Goal: Task Accomplishment & Management: Use online tool/utility

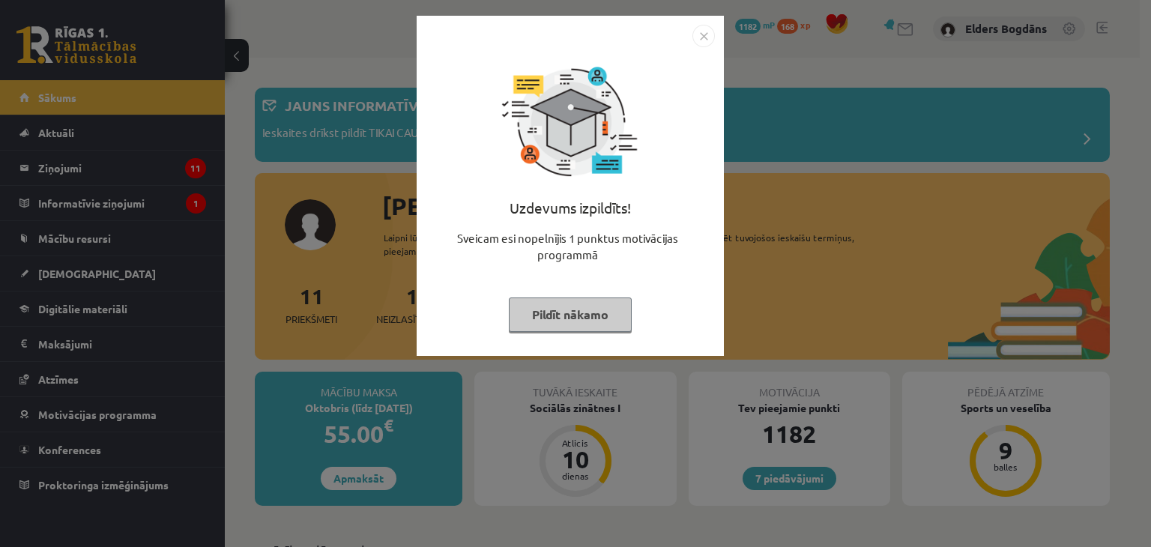
click at [582, 315] on button "Pildīt nākamo" at bounding box center [570, 314] width 123 height 34
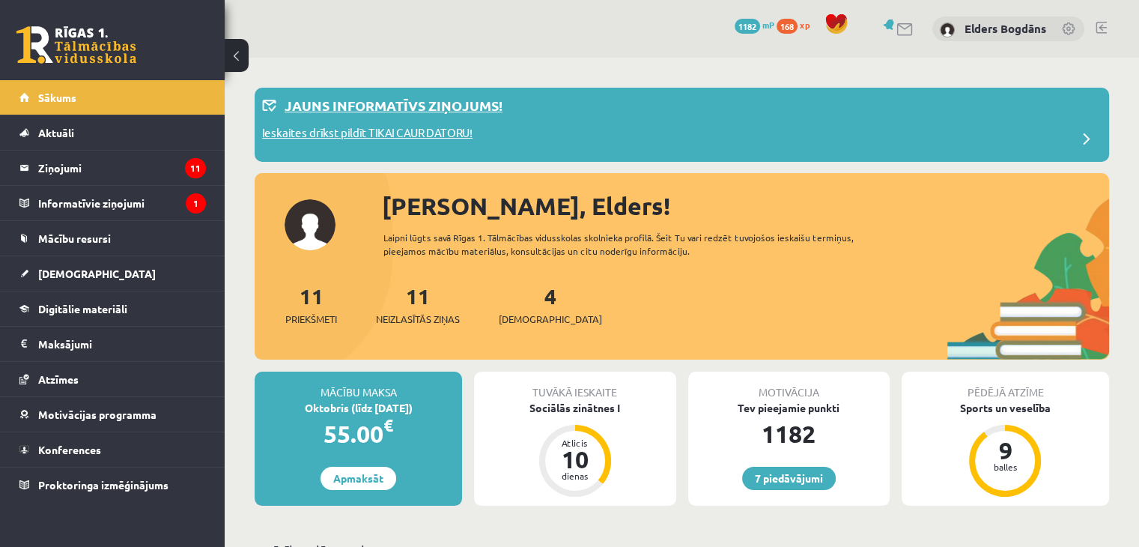
click at [431, 136] on p "Ieskaites drīkst pildīt TIKAI CAUR DATORU!" at bounding box center [367, 134] width 210 height 21
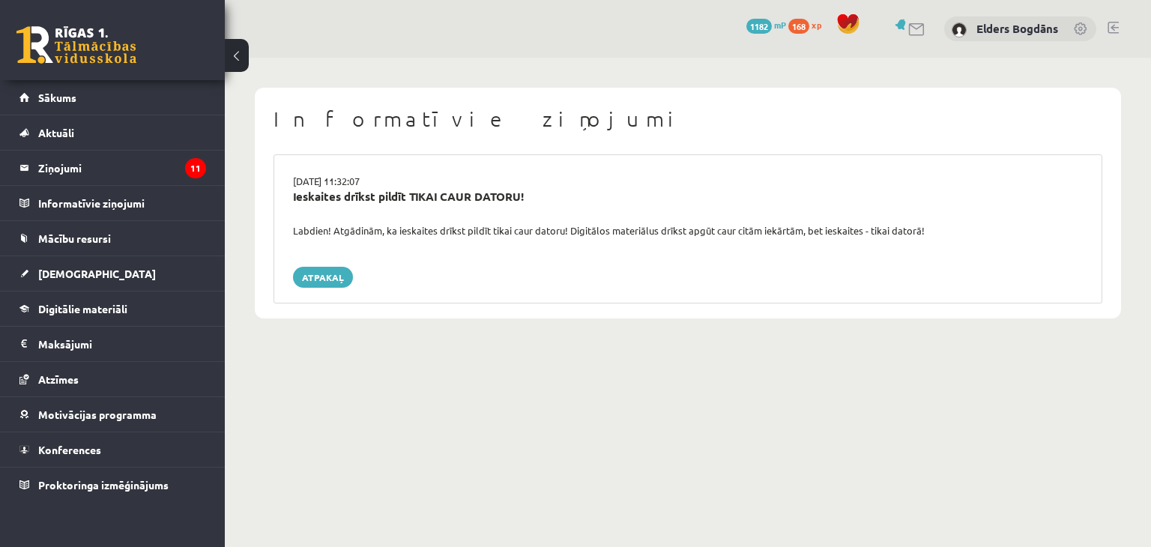
click at [322, 199] on div "Ieskaites drīkst pildīt TIKAI CAUR DATORU!" at bounding box center [688, 196] width 790 height 17
click at [312, 261] on div "15.09.2025 11:32:07 Ieskaites drīkst pildīt TIKAI CAUR DATORU! Labdien! Atgādin…" at bounding box center [687, 228] width 828 height 149
click at [306, 276] on link "Atpakaļ" at bounding box center [323, 277] width 60 height 21
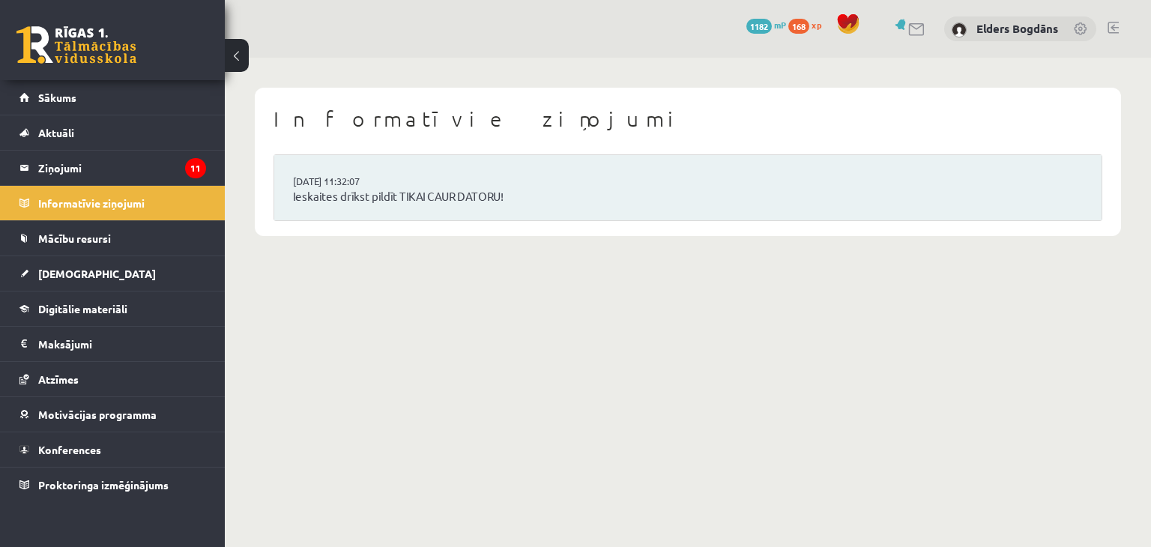
click at [116, 171] on legend "Ziņojumi 11" at bounding box center [122, 168] width 168 height 34
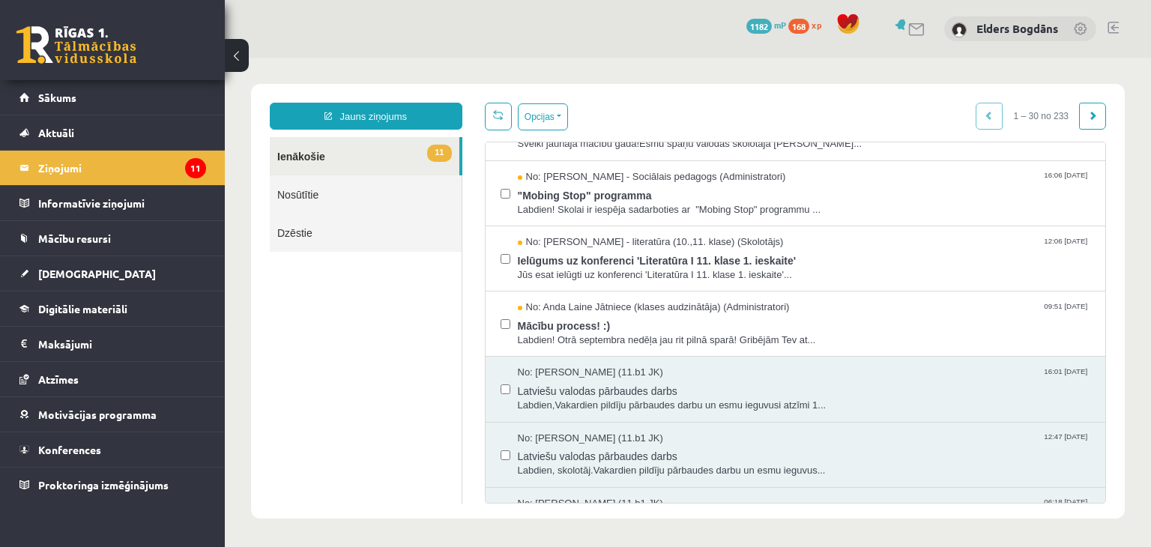
scroll to position [509, 0]
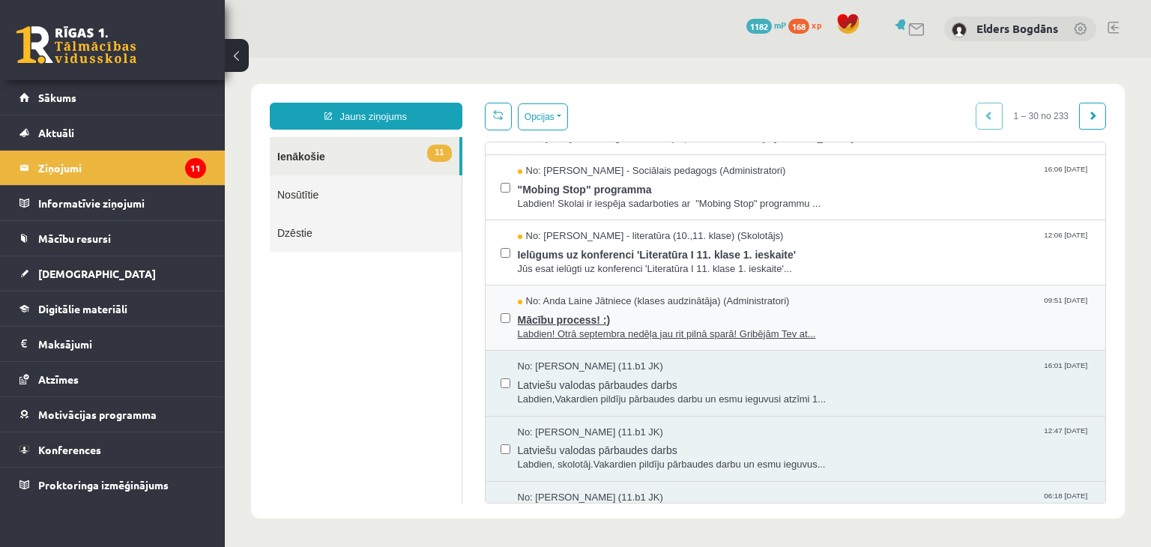
click at [627, 317] on span "Mācību process! :)" at bounding box center [804, 318] width 573 height 19
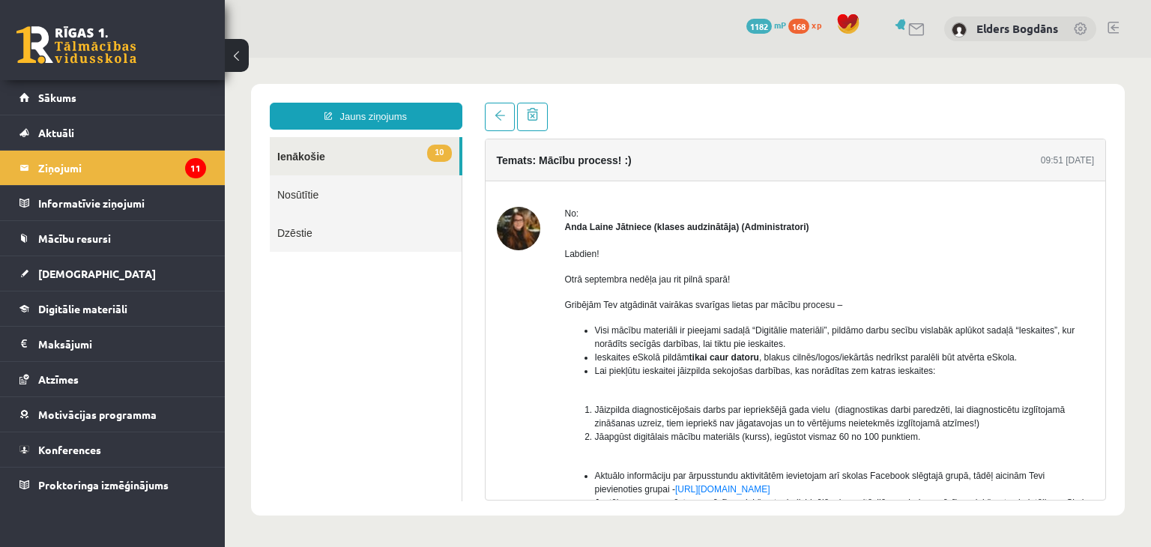
scroll to position [0, 0]
click at [487, 122] on link at bounding box center [500, 117] width 30 height 28
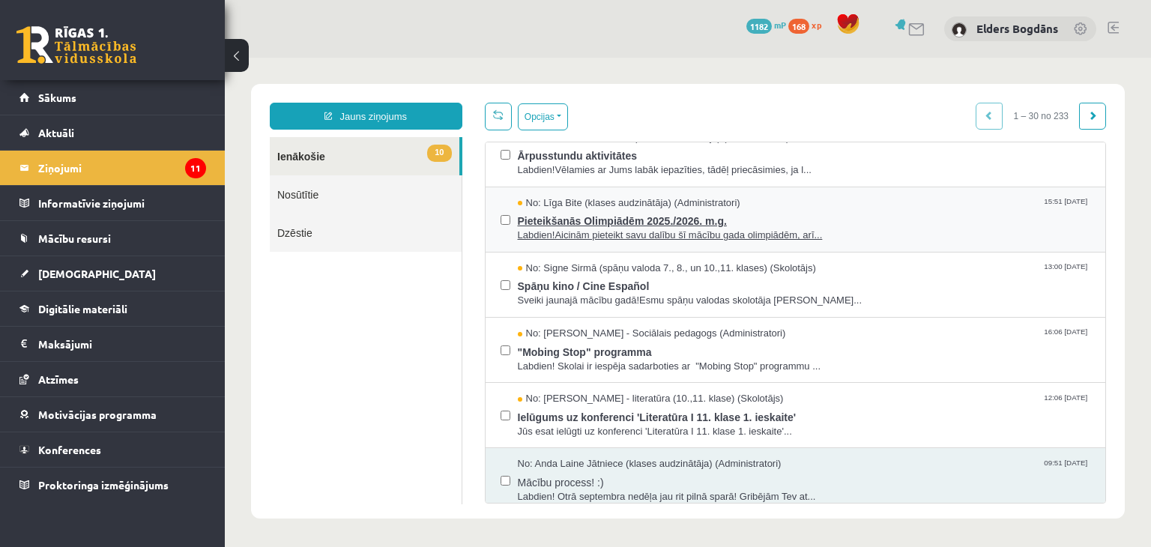
scroll to position [348, 0]
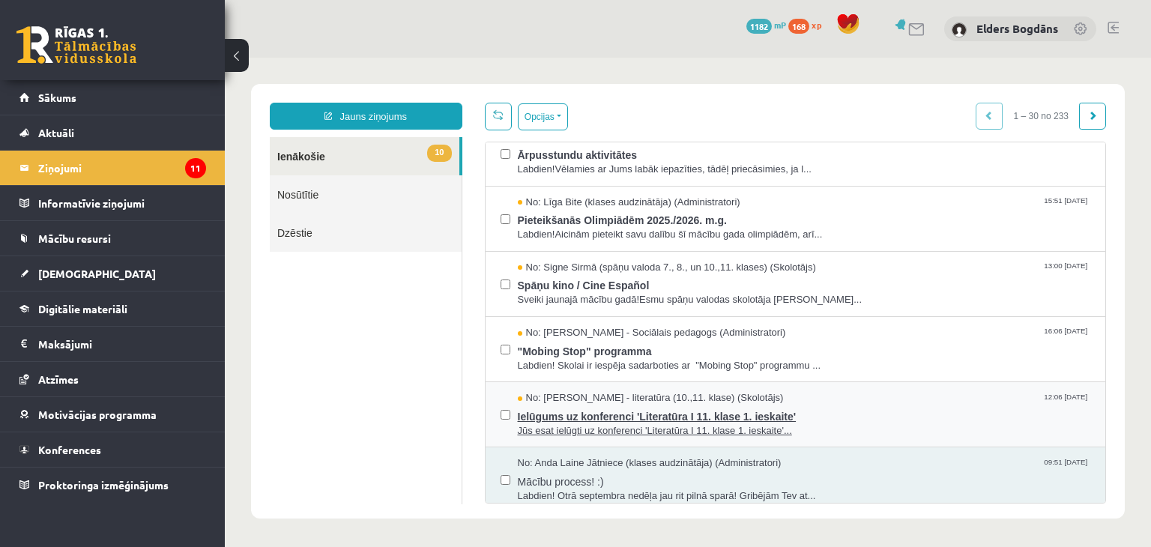
click at [572, 411] on span "Ielūgums uz konferenci 'Literatūra I 11. klase 1. ieskaite'" at bounding box center [804, 414] width 573 height 19
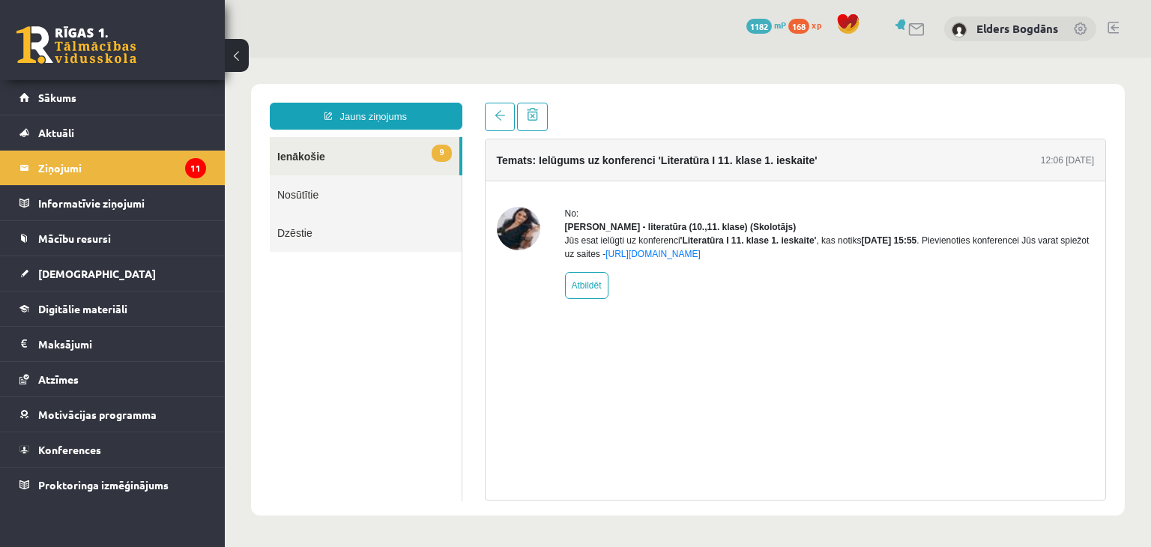
scroll to position [0, 0]
click at [497, 121] on span at bounding box center [499, 115] width 10 height 10
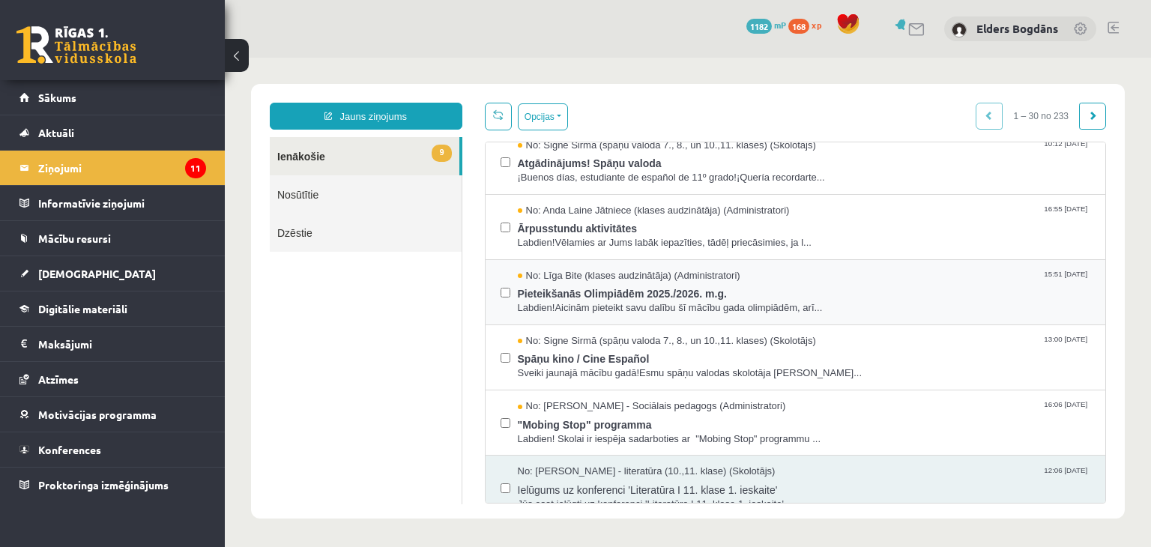
scroll to position [276, 0]
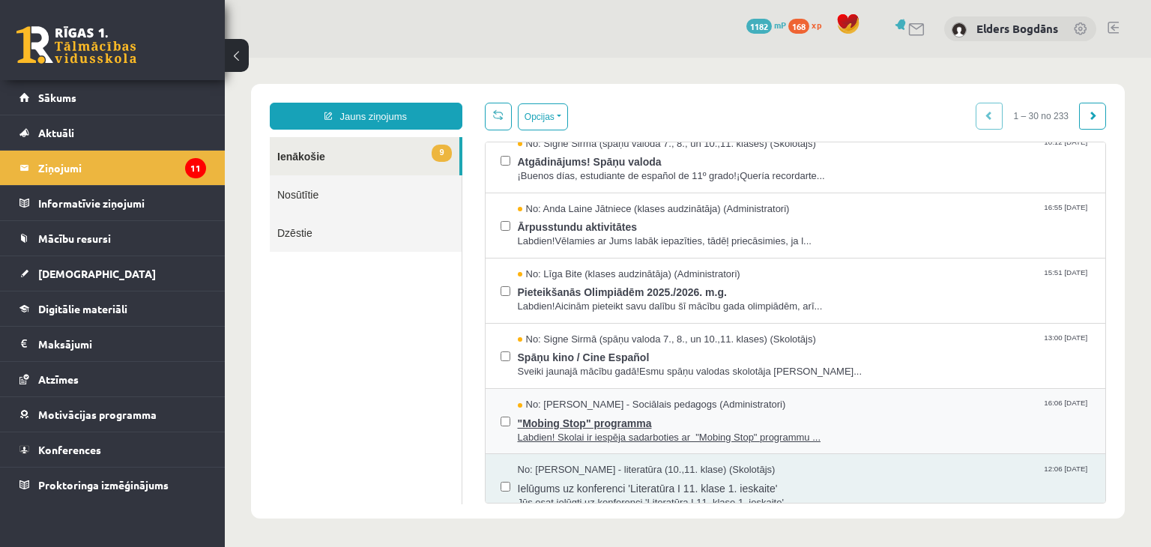
click at [596, 419] on span ""Mobing Stop" programma" at bounding box center [804, 421] width 573 height 19
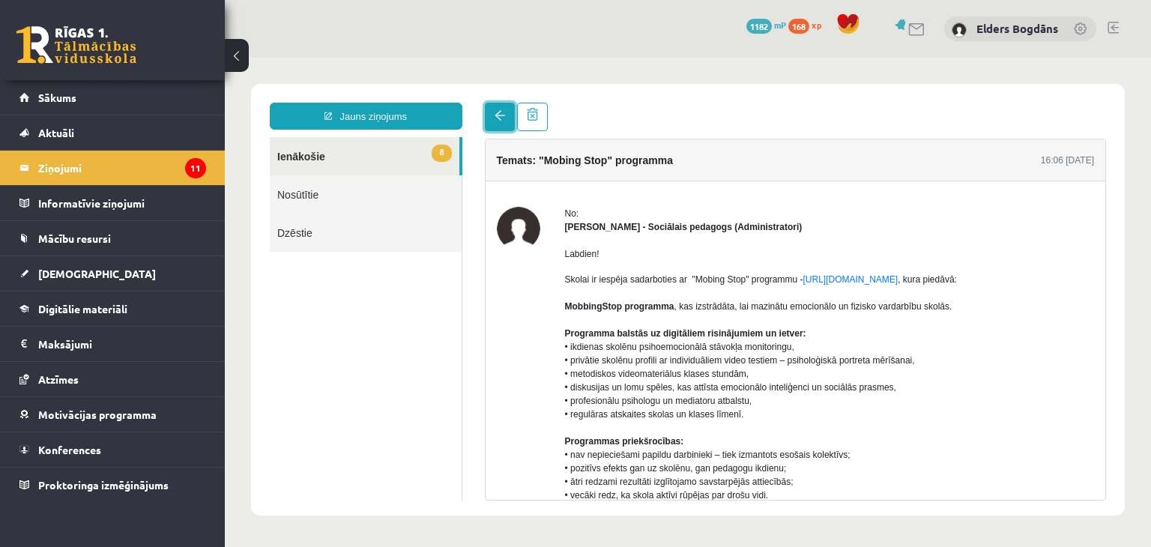
scroll to position [0, 0]
click at [498, 121] on span at bounding box center [499, 115] width 10 height 10
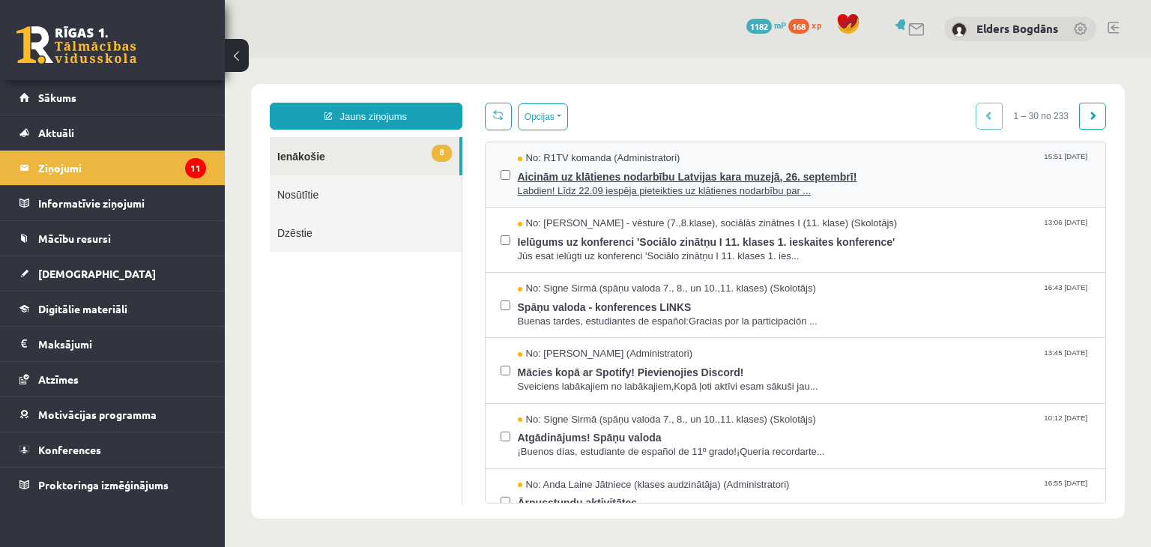
click at [568, 184] on span "Labdien! Līdz 22.09 iespēja pieteikties uz klātienes nodarbību par ..." at bounding box center [804, 191] width 573 height 14
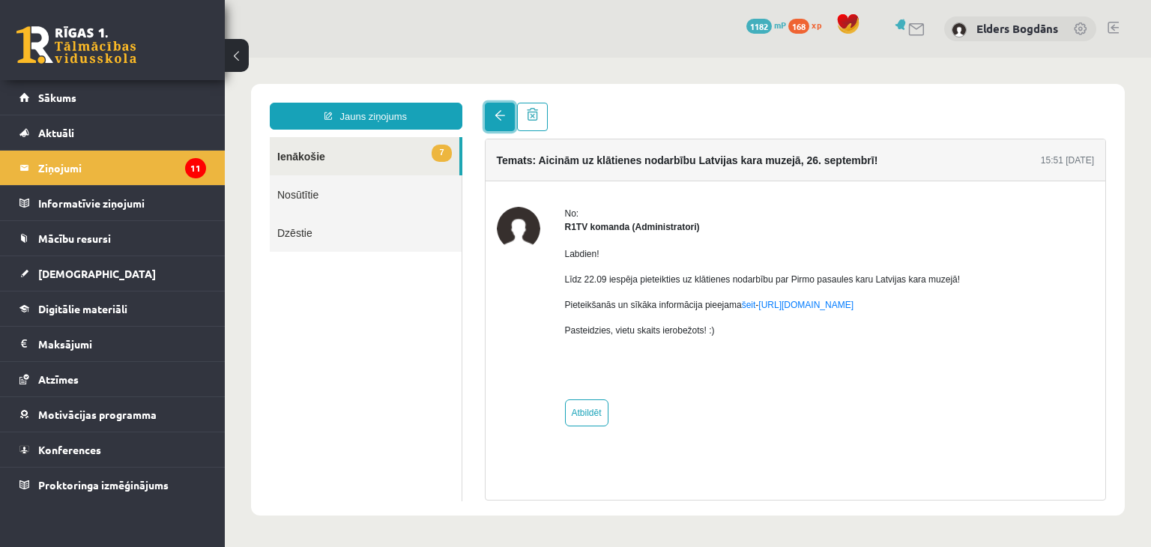
click at [494, 113] on span at bounding box center [499, 115] width 10 height 10
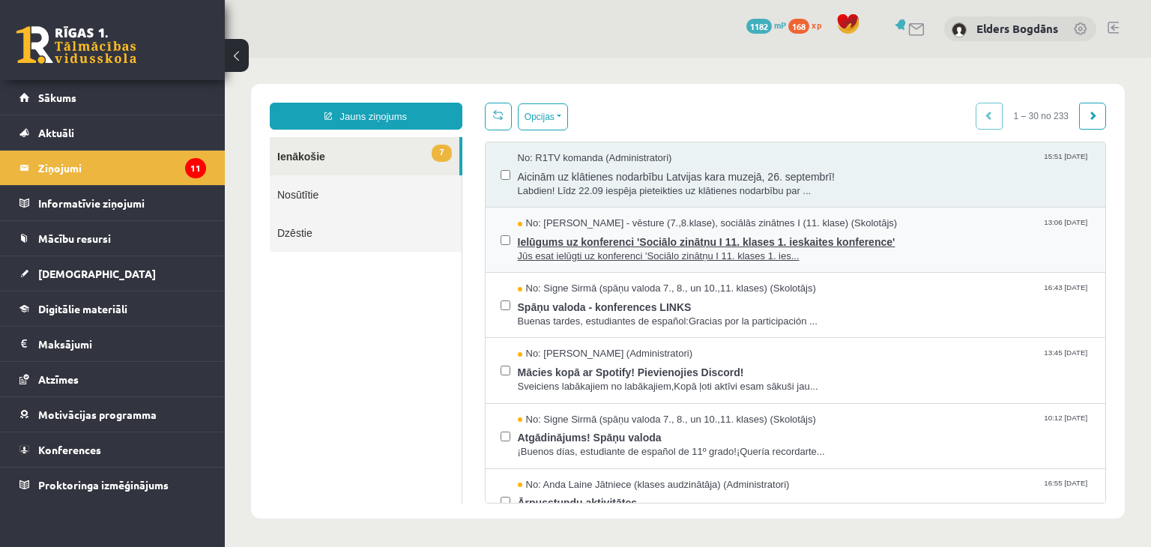
click at [577, 246] on span "Ielūgums uz konferenci 'Sociālo zinātņu I 11. klases 1. ieskaites konference'" at bounding box center [804, 240] width 573 height 19
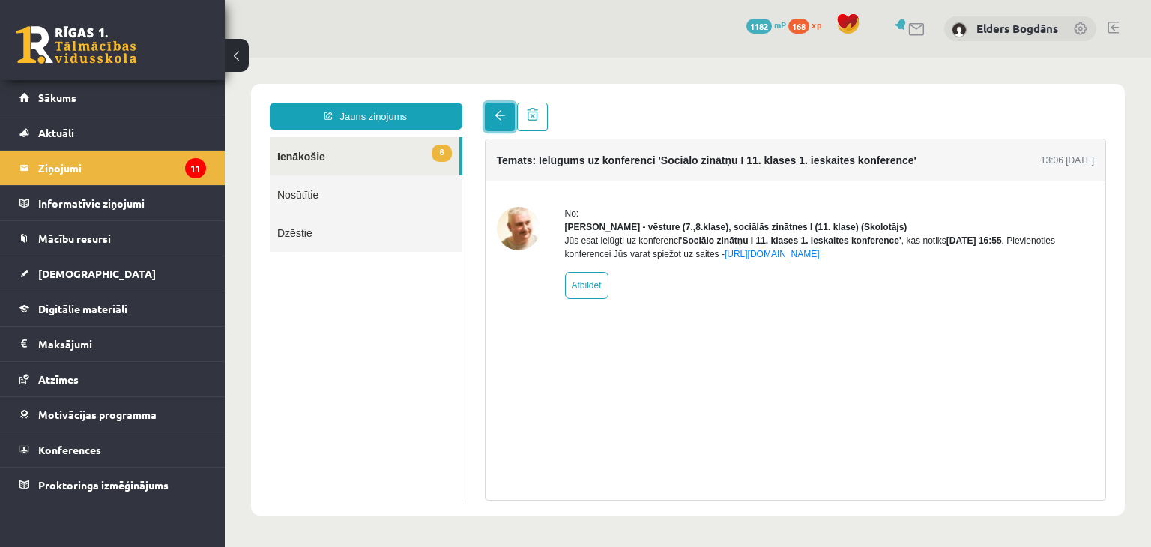
click at [501, 112] on span at bounding box center [499, 115] width 10 height 10
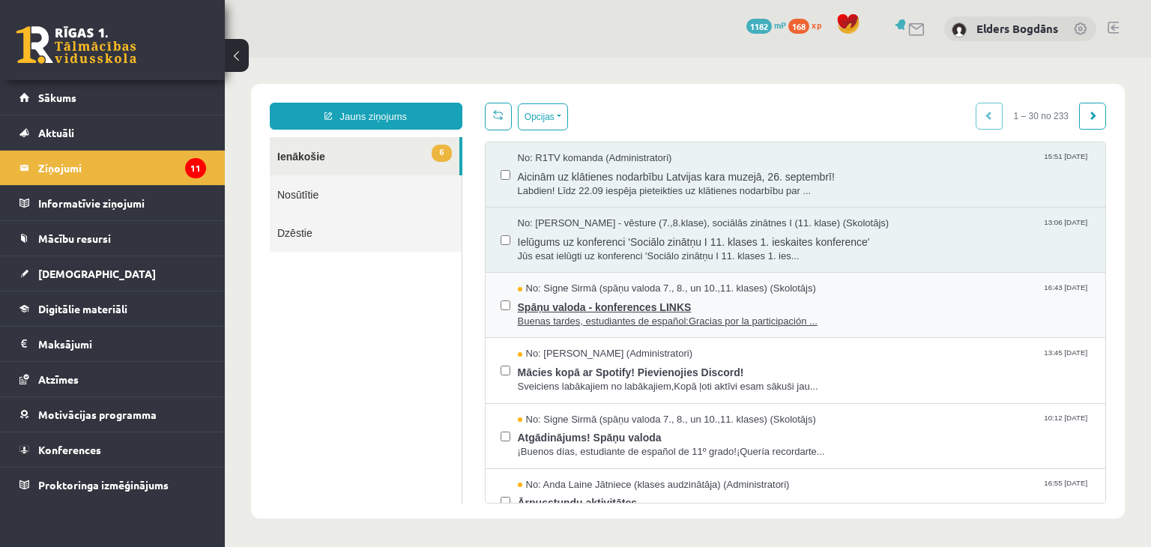
click at [605, 301] on span "Spāņu valoda - konferences LINKS" at bounding box center [804, 305] width 573 height 19
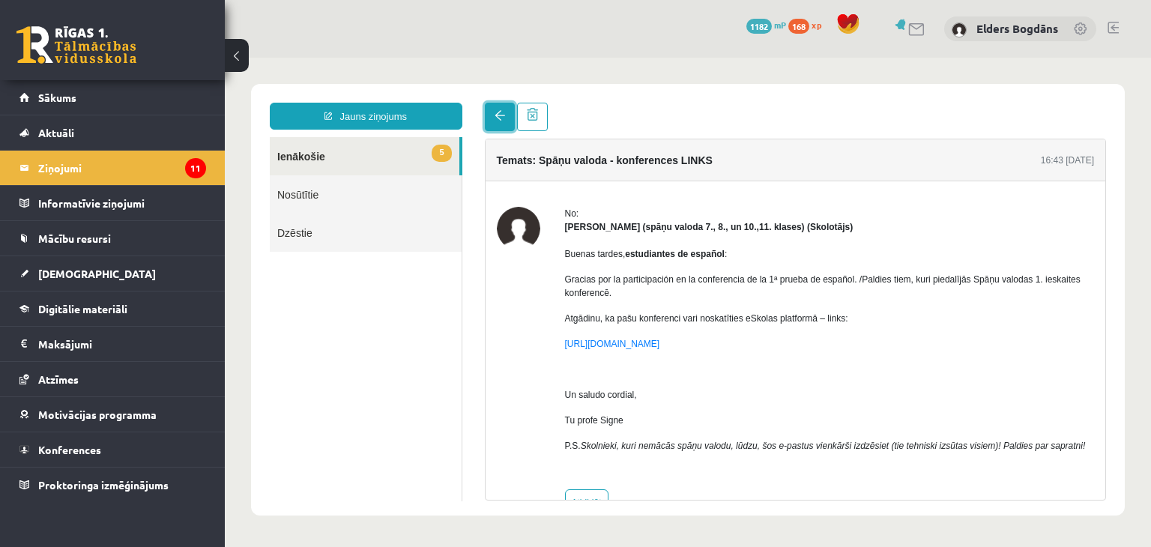
click at [506, 115] on link at bounding box center [500, 117] width 30 height 28
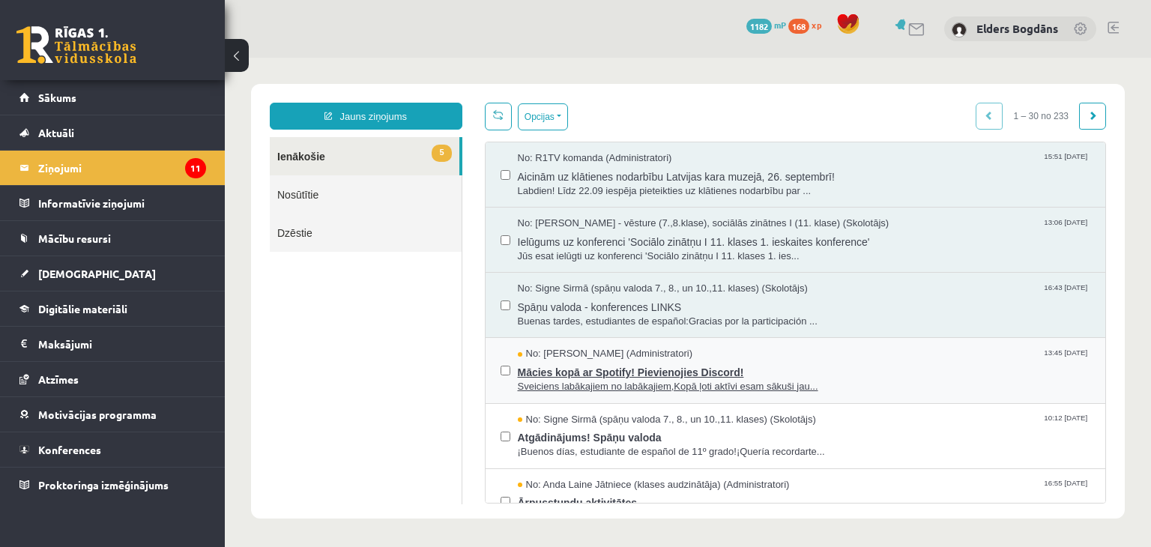
click at [605, 367] on span "Mācies kopā ar Spotify! Pievienojies Discord!" at bounding box center [804, 370] width 573 height 19
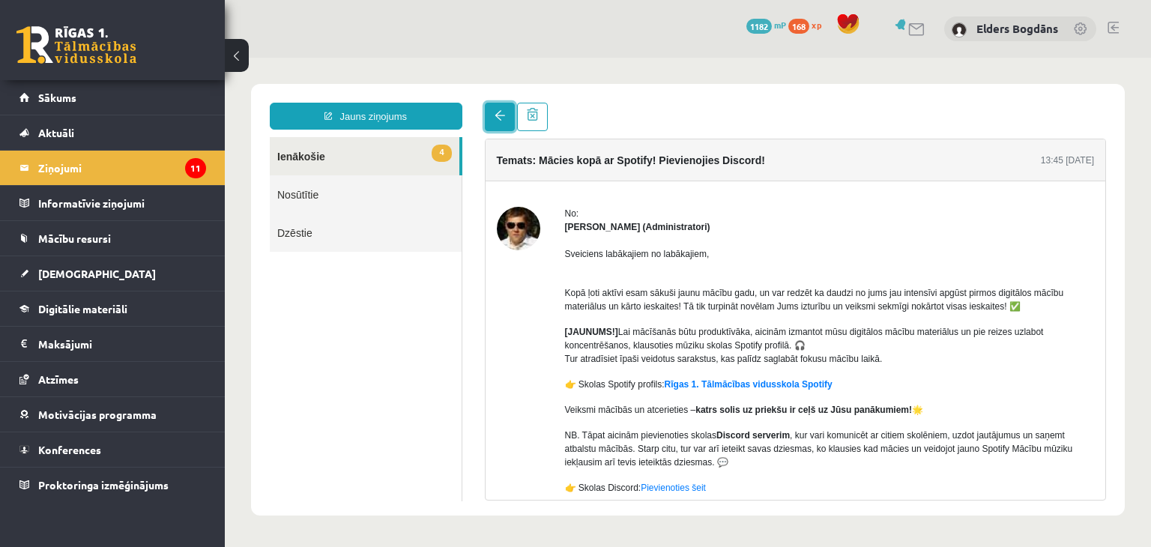
click at [492, 120] on link at bounding box center [500, 117] width 30 height 28
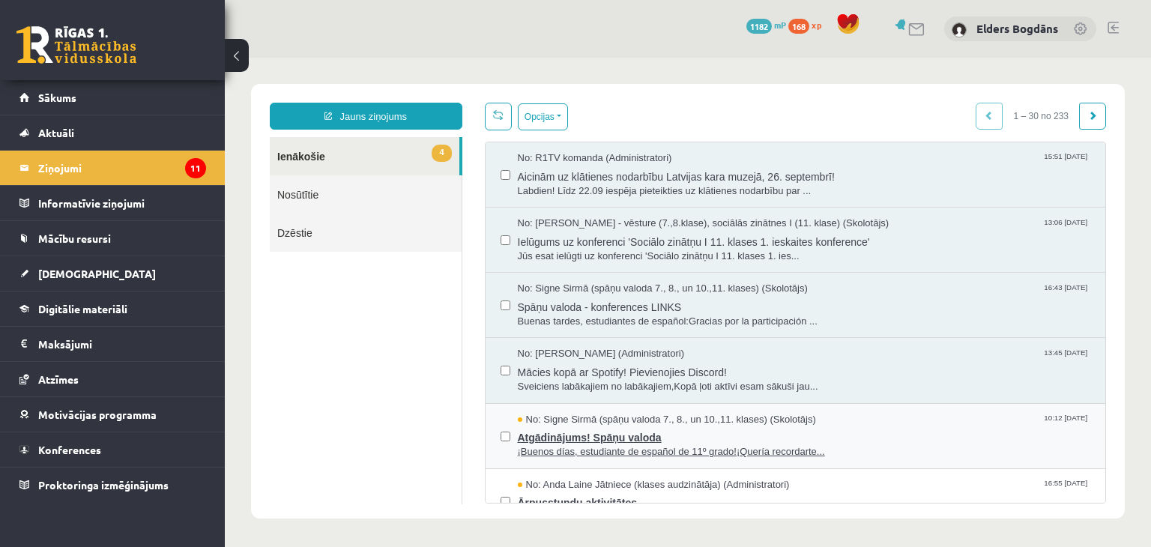
click at [589, 429] on span "Atgādinājums! Spāņu valoda" at bounding box center [804, 435] width 573 height 19
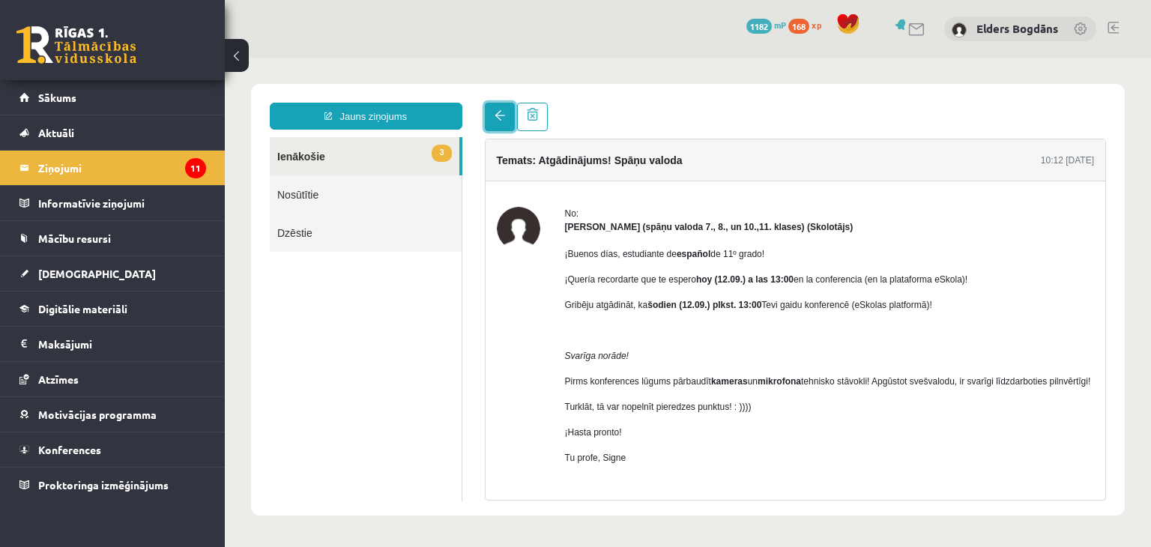
click at [492, 123] on link at bounding box center [500, 117] width 30 height 28
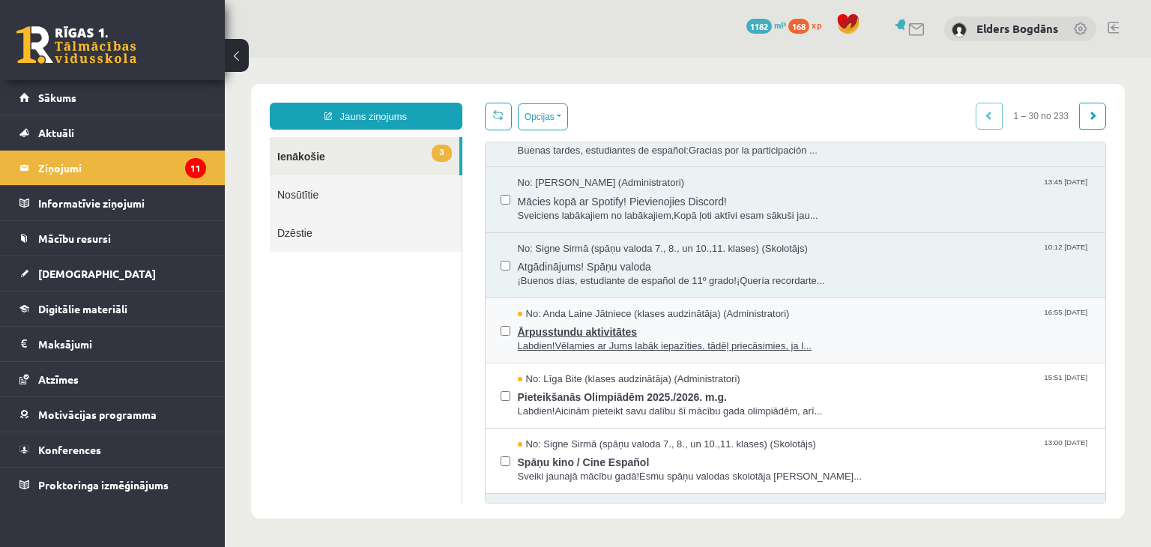
click at [599, 333] on span "Ārpusstundu aktivitātes" at bounding box center [804, 330] width 573 height 19
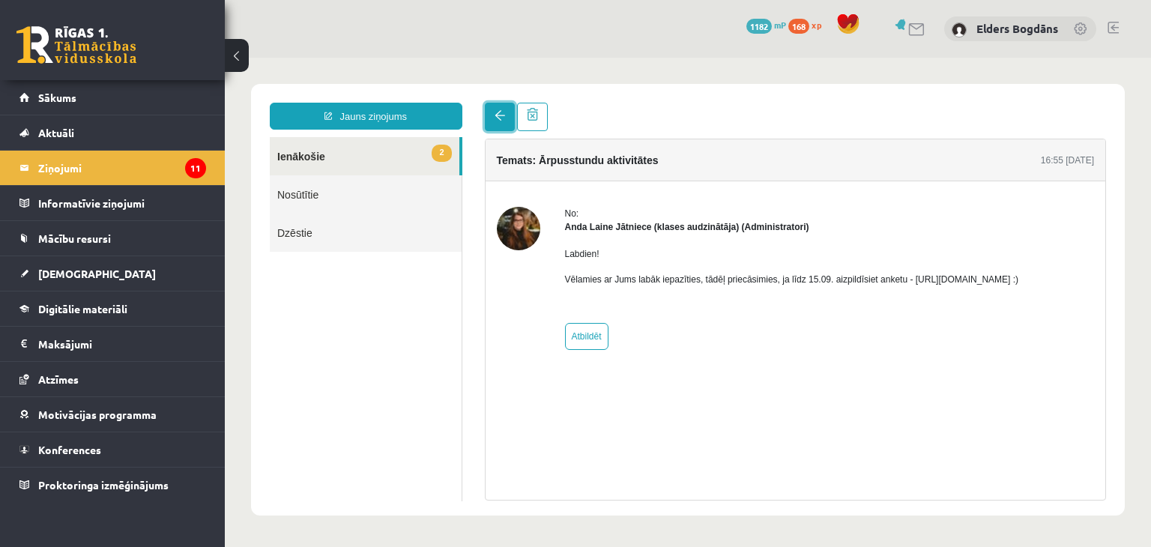
click at [501, 123] on link at bounding box center [500, 117] width 30 height 28
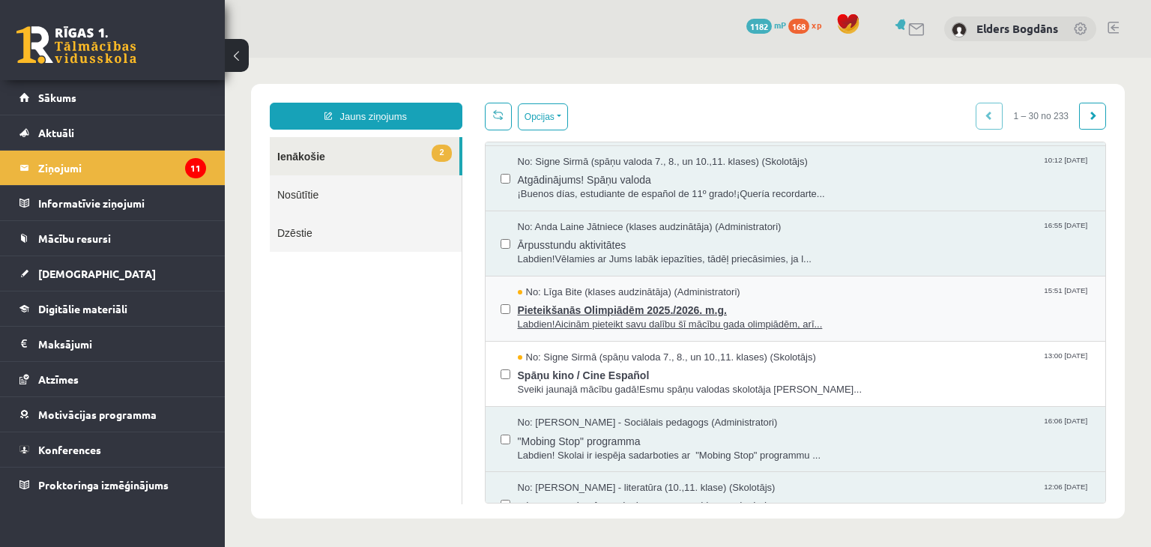
click at [591, 312] on span "Pieteikšanās Olimpiādēm 2025./2026. m.g." at bounding box center [804, 308] width 573 height 19
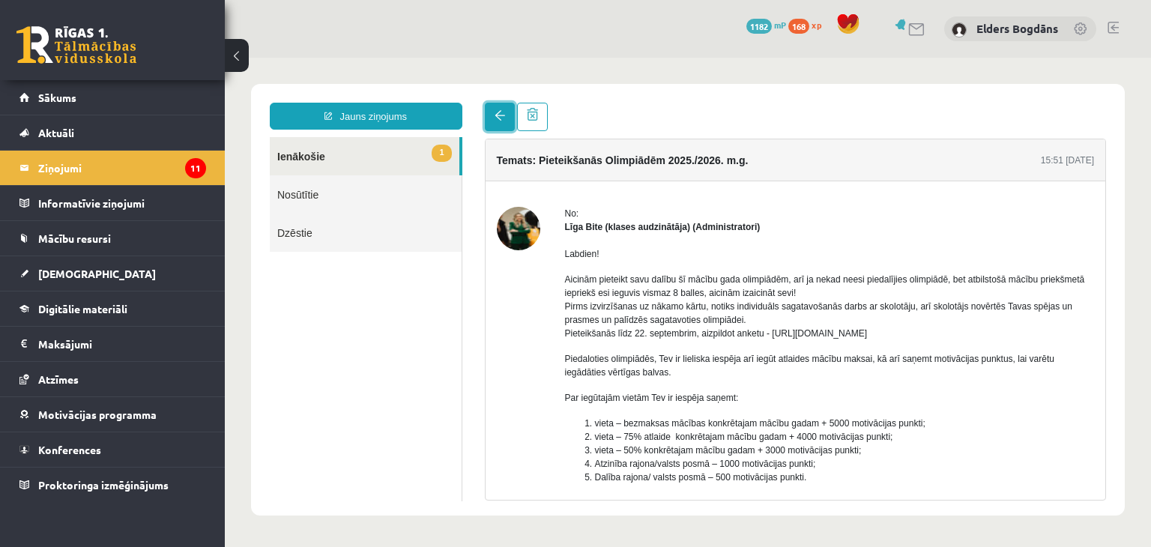
click at [500, 121] on span at bounding box center [499, 115] width 10 height 10
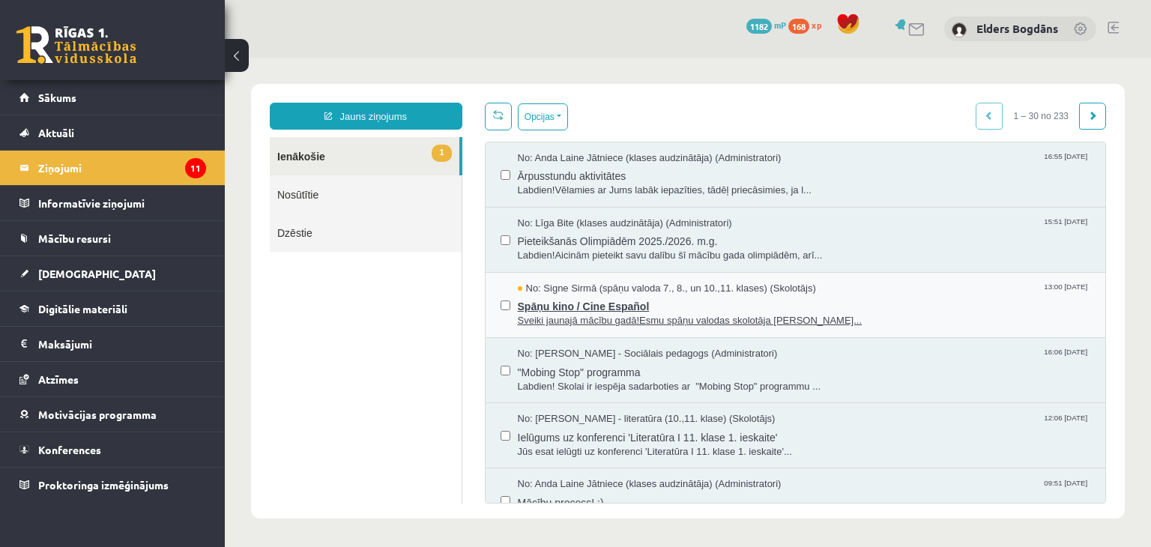
click at [590, 310] on span "Spāņu kino / Cine Español" at bounding box center [804, 304] width 573 height 19
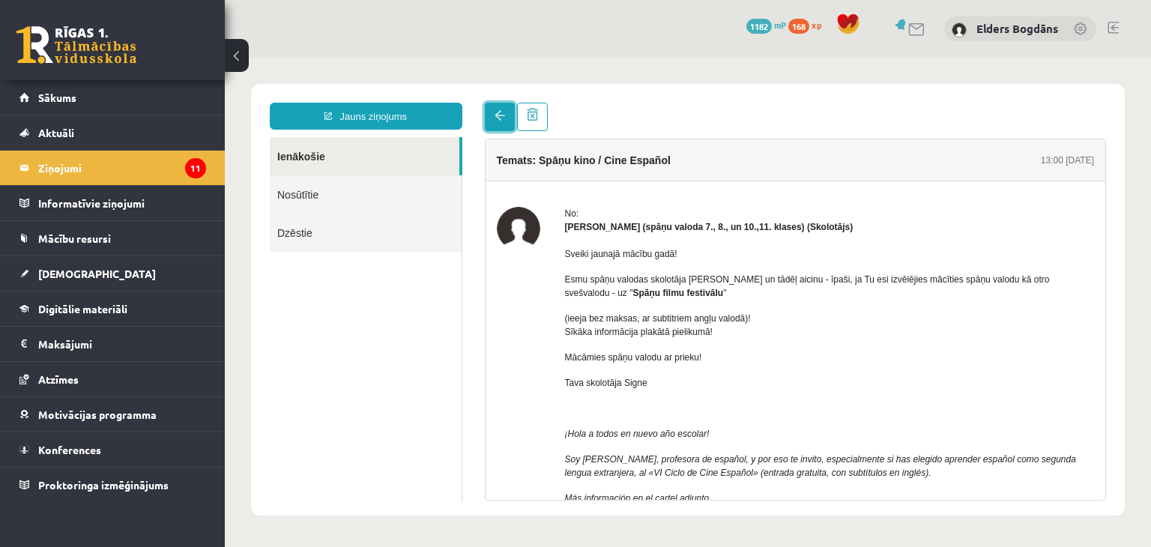
click at [500, 118] on span at bounding box center [499, 115] width 10 height 10
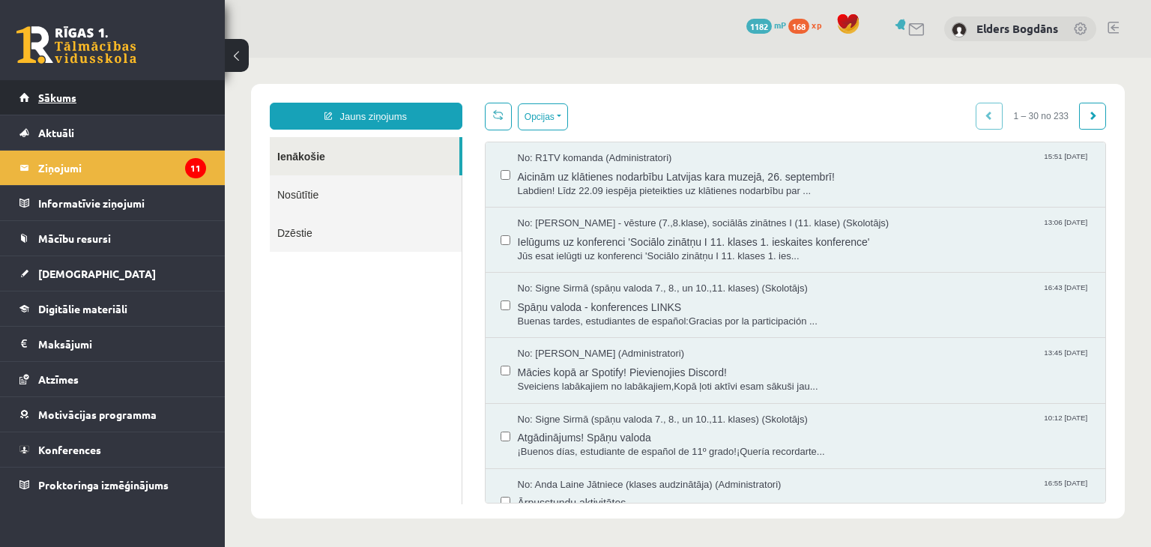
click at [81, 101] on link "Sākums" at bounding box center [112, 97] width 187 height 34
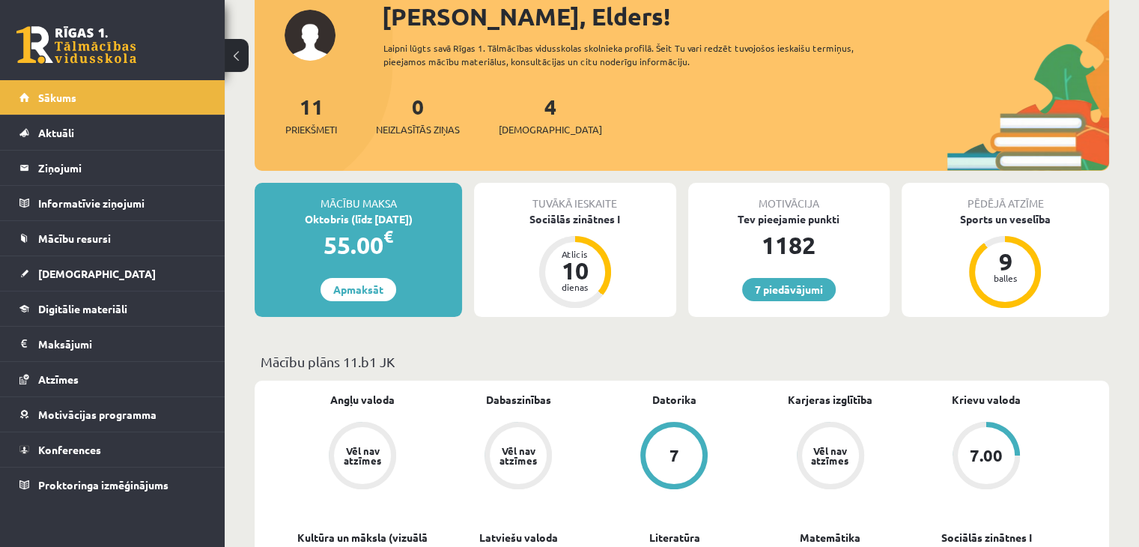
scroll to position [103, 0]
drag, startPoint x: 986, startPoint y: 230, endPoint x: 1005, endPoint y: 219, distance: 21.5
click at [1005, 219] on div "Pēdējā atzīme Sports un veselība 9 balles" at bounding box center [1005, 251] width 207 height 134
click at [989, 224] on div "Sports un veselība" at bounding box center [1005, 220] width 207 height 16
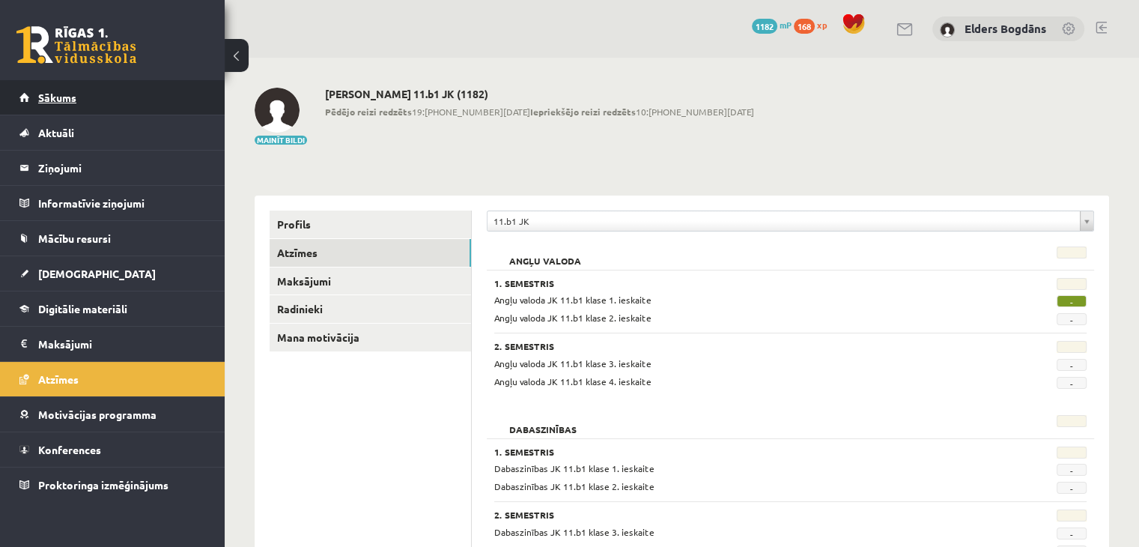
click at [60, 95] on span "Sākums" at bounding box center [57, 97] width 38 height 13
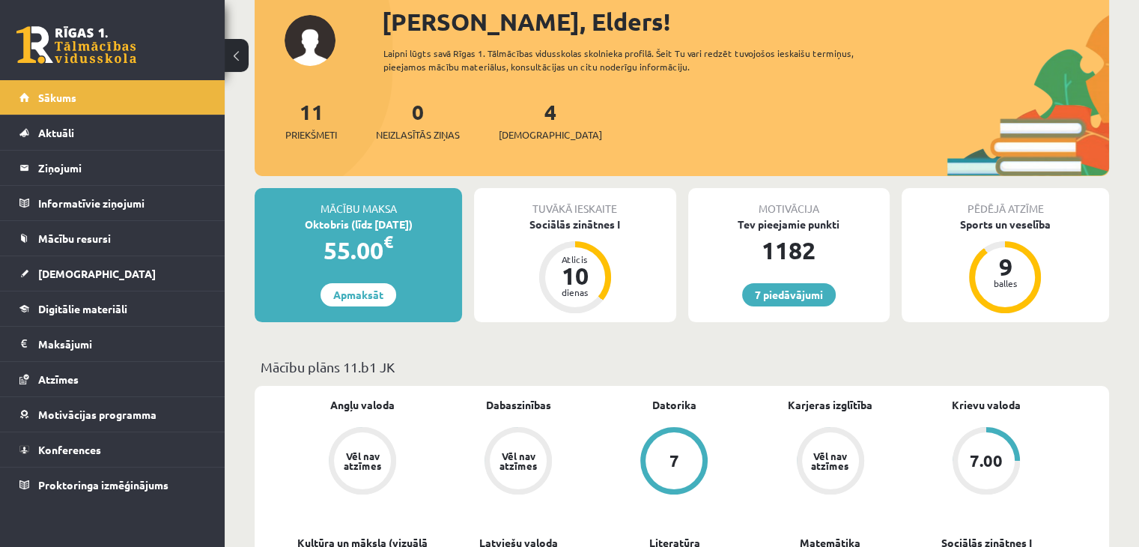
scroll to position [99, 0]
click at [66, 277] on span "[DEMOGRAPHIC_DATA]" at bounding box center [97, 273] width 118 height 13
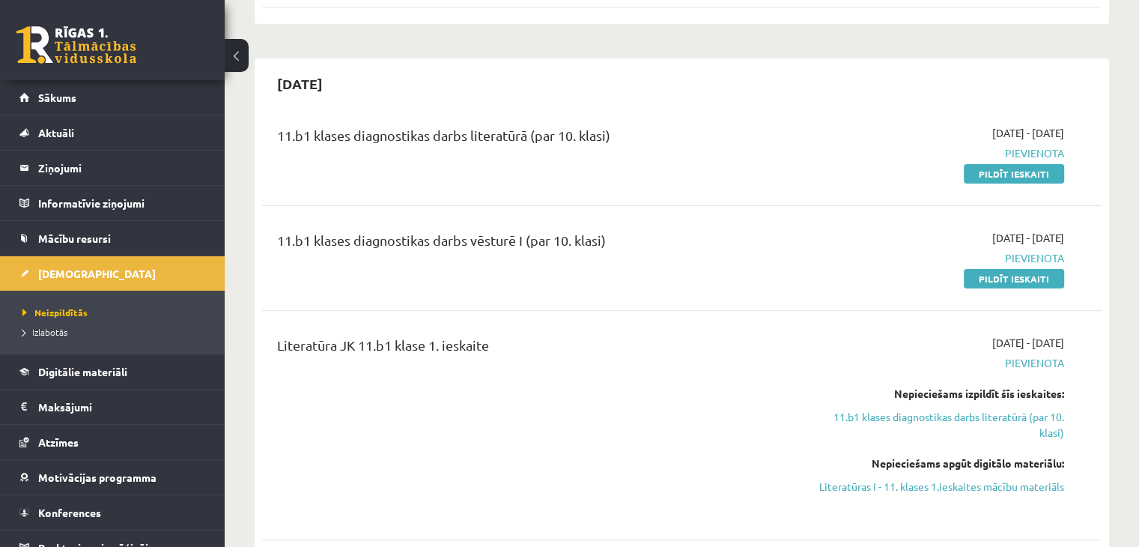
scroll to position [289, 0]
click at [1037, 282] on link "Pildīt ieskaiti" at bounding box center [1014, 276] width 100 height 19
click at [980, 165] on link "Pildīt ieskaiti" at bounding box center [1014, 172] width 100 height 19
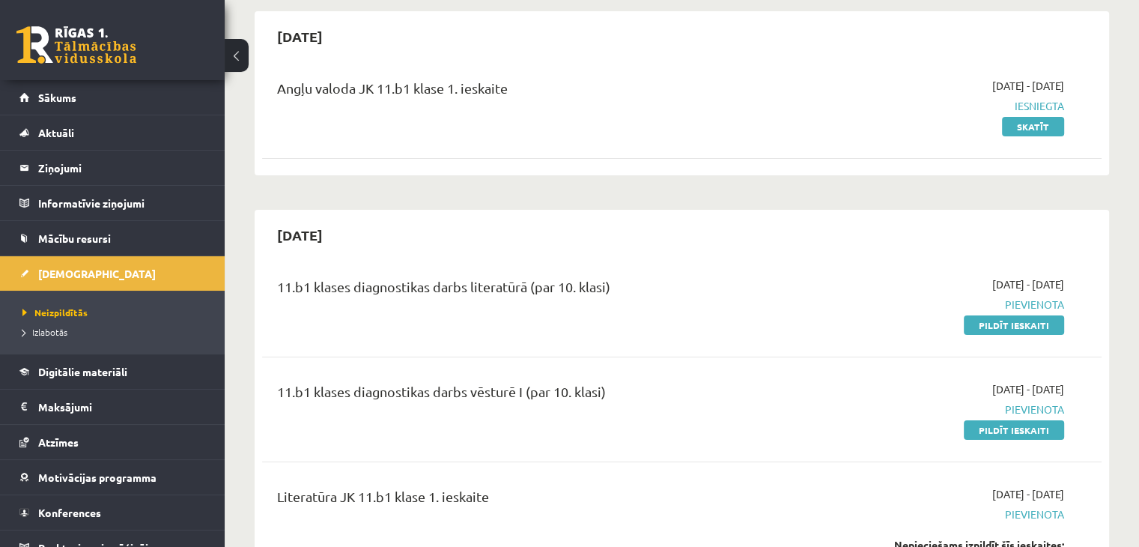
scroll to position [113, 0]
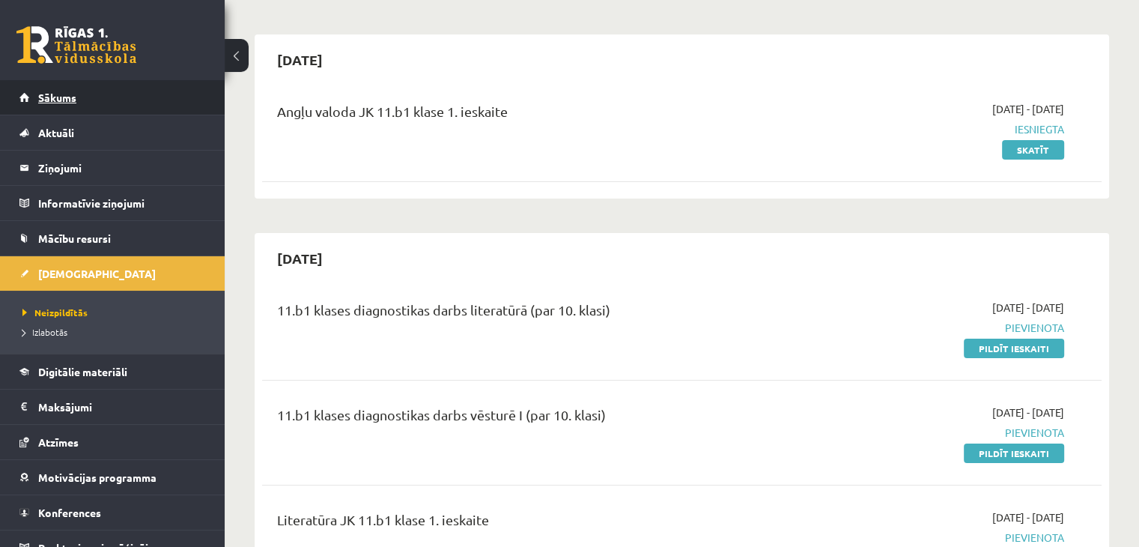
click at [82, 95] on link "Sākums" at bounding box center [112, 97] width 187 height 34
